Goal: Book appointment/travel/reservation

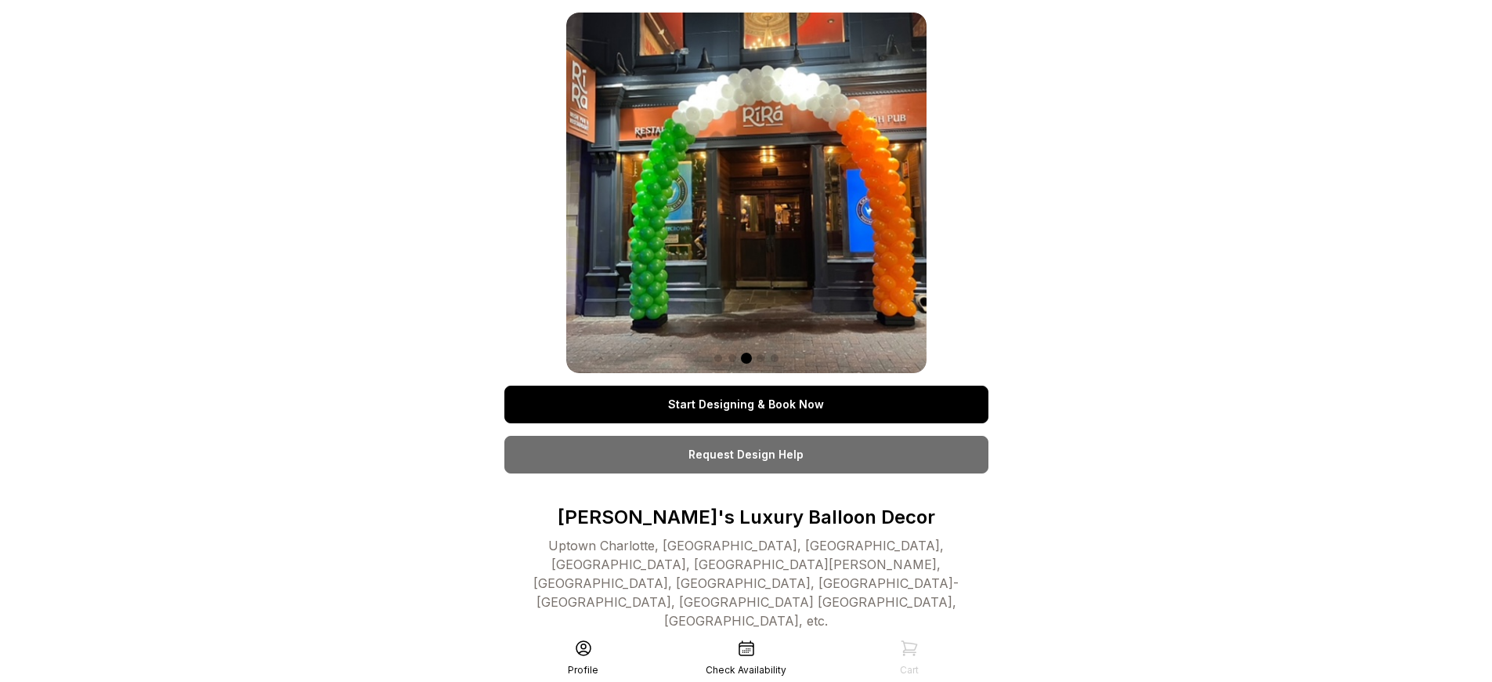
click at [746, 404] on link "Start Designing & Book Now" at bounding box center [746, 404] width 484 height 38
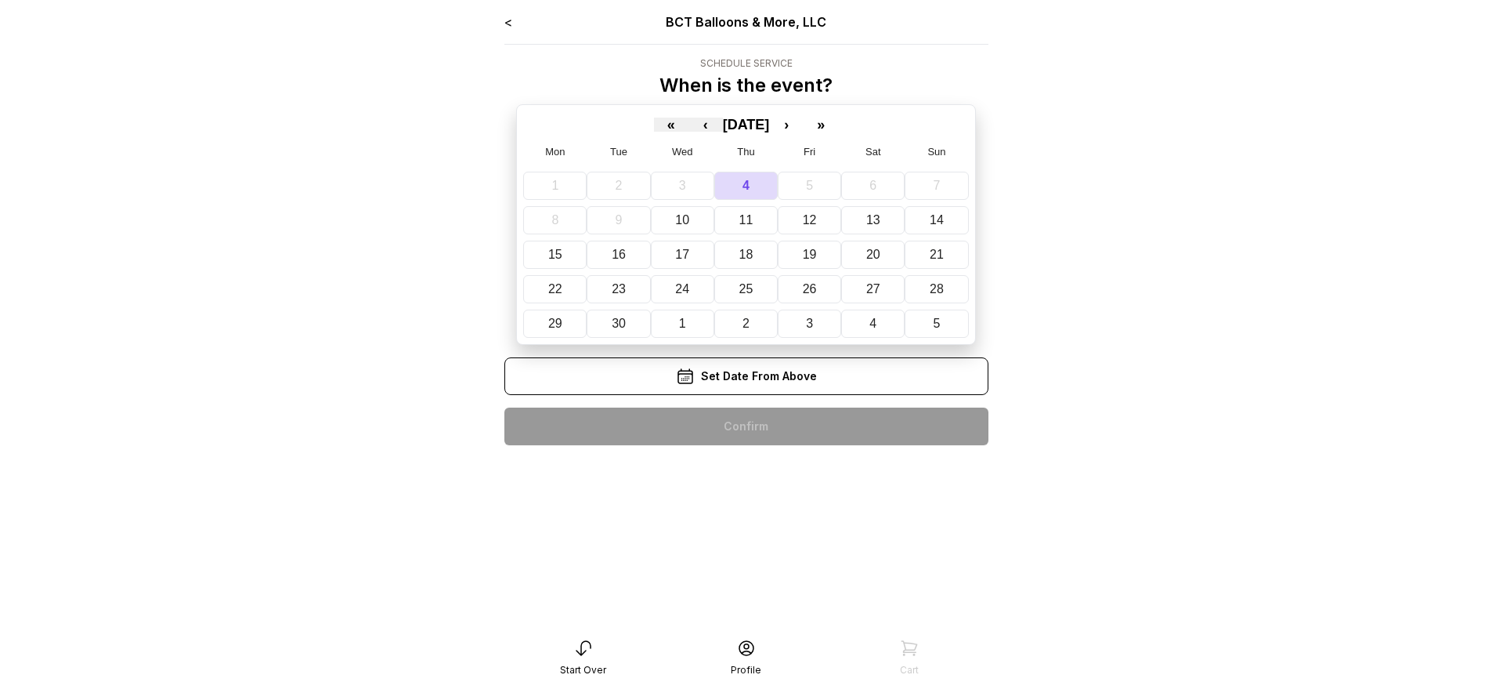
click at [746, 426] on div "< BCT Balloons & More, LLC Schedule Service When is the event? « ‹ [DATE] › » M…" at bounding box center [746, 235] width 484 height 445
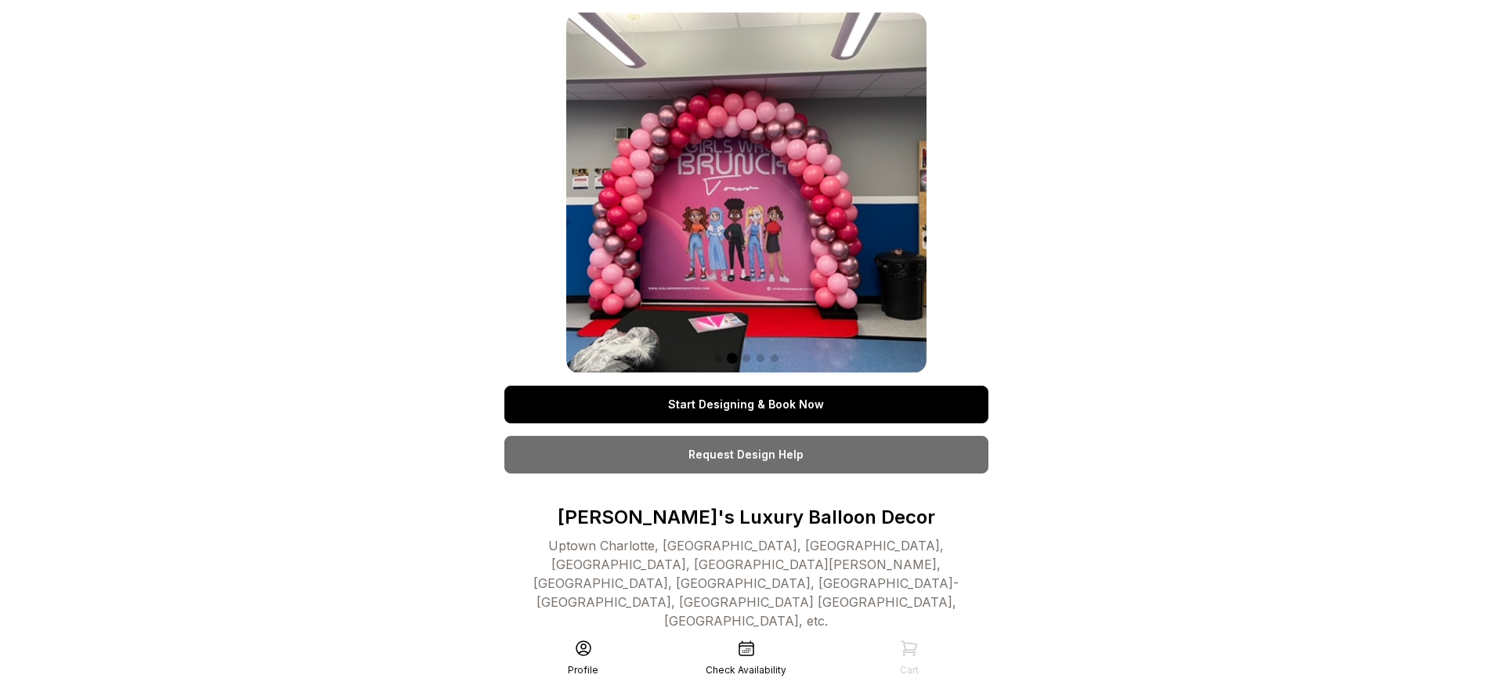
click at [746, 404] on link "Start Designing & Book Now" at bounding box center [746, 404] width 484 height 38
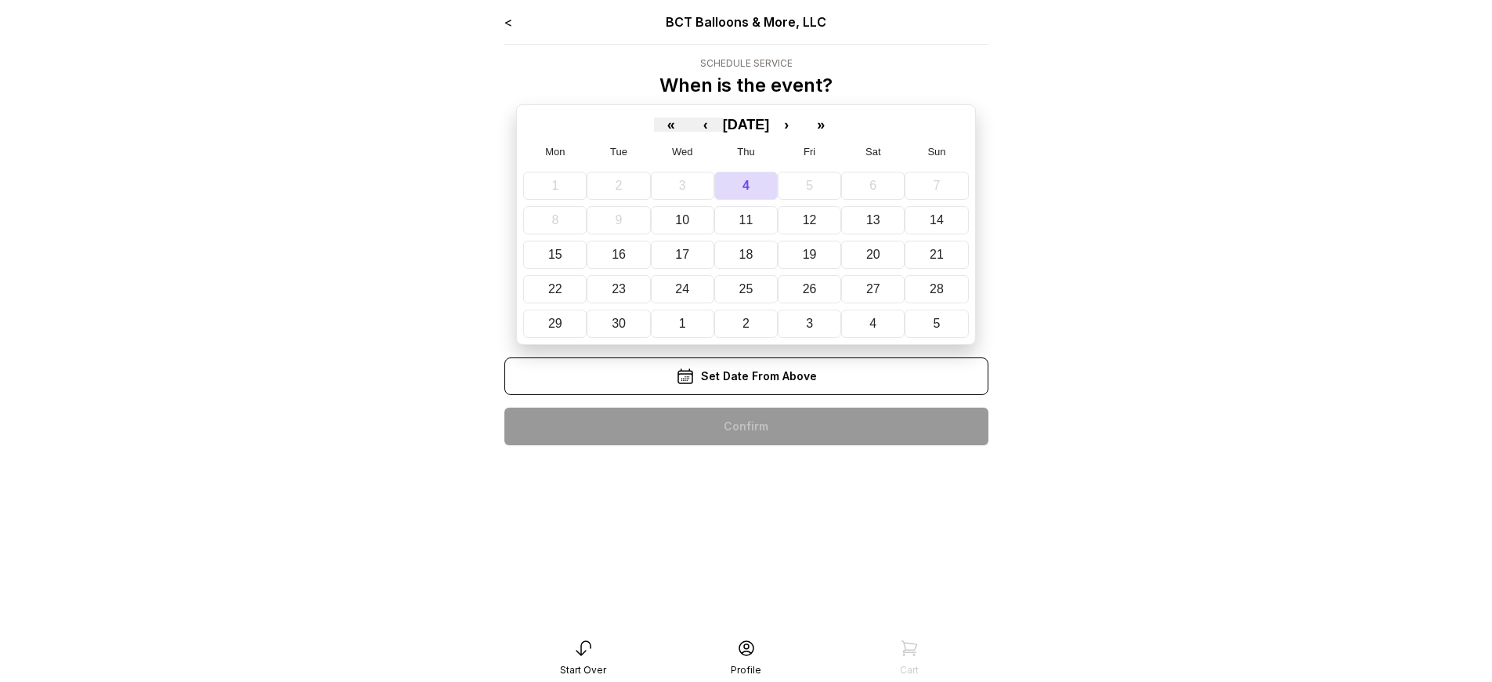
click at [746, 426] on div "< BCT Balloons & More, LLC Schedule Service When is the event? « ‹ [DATE] › » M…" at bounding box center [746, 235] width 484 height 445
